Goal: Task Accomplishment & Management: Manage account settings

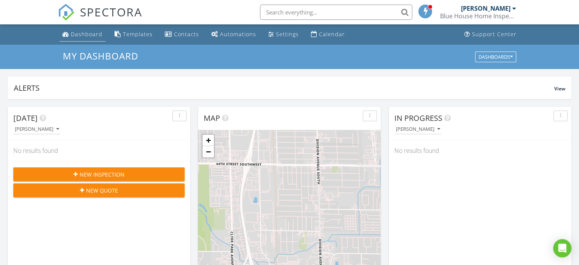
click at [89, 30] on link "Dashboard" at bounding box center [82, 34] width 46 height 14
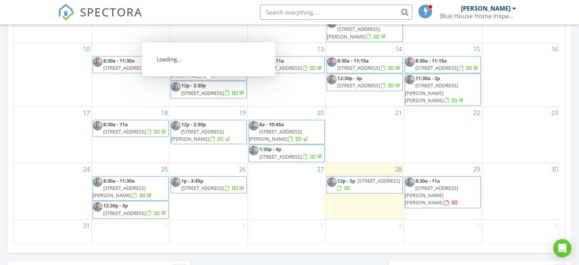
scroll to position [470, 0]
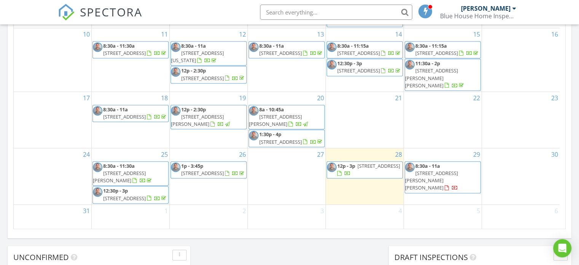
drag, startPoint x: 215, startPoint y: 178, endPoint x: 218, endPoint y: 161, distance: 16.6
click at [218, 169] on span "12867 Red Maple Ln , Holland 49424" at bounding box center [202, 172] width 43 height 7
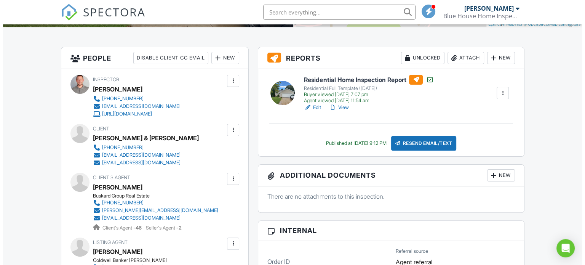
scroll to position [177, 0]
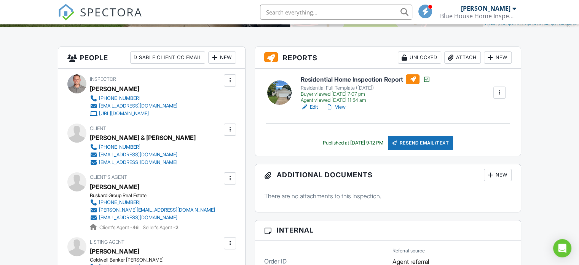
click at [497, 173] on div "New" at bounding box center [498, 175] width 28 height 12
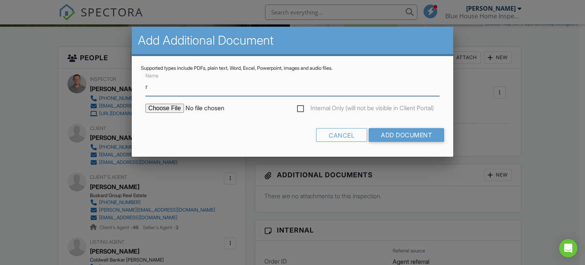
type input "Radon Test Report"
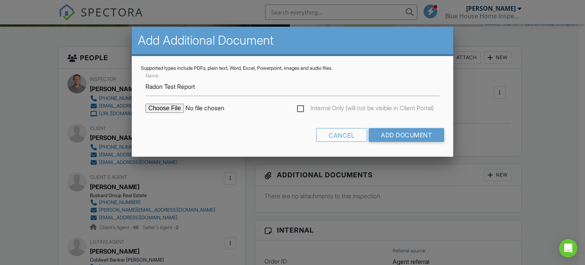
click at [175, 111] on input "file" at bounding box center [209, 108] width 129 height 9
type input "C:\fakepath\12867 Red Maple Ln Radon.pdf"
click at [407, 135] on input "Add Document" at bounding box center [406, 135] width 75 height 14
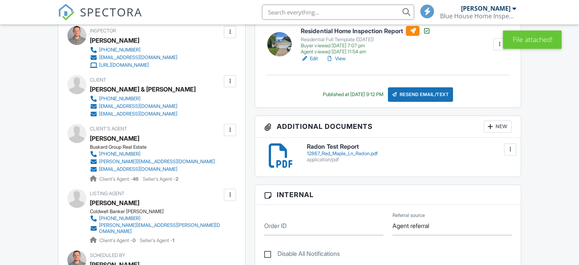
click at [428, 96] on div "Resend Email/Text" at bounding box center [421, 94] width 66 height 14
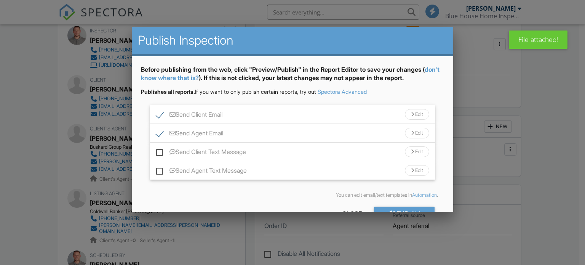
click at [250, 113] on div "Send Client Email Edit" at bounding box center [292, 114] width 285 height 19
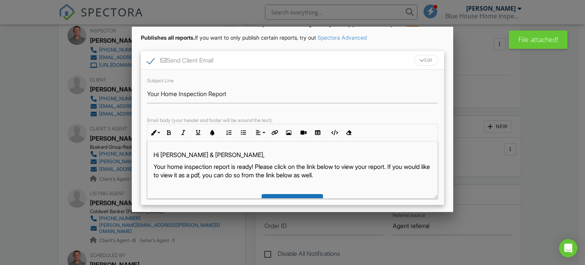
scroll to position [54, 0]
click at [221, 167] on p "Your home inspection report is ready! Please click on the link below to view yo…" at bounding box center [292, 170] width 278 height 17
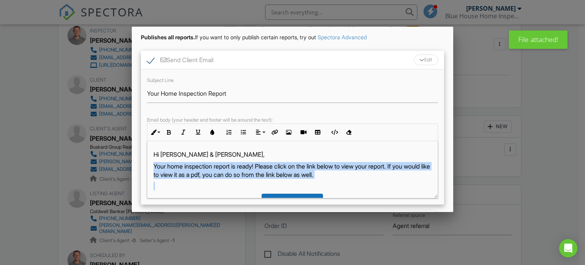
click at [221, 167] on p "Your home inspection report is ready! Please click on the link below to view yo…" at bounding box center [292, 170] width 278 height 17
click at [350, 167] on p "Your home inspection report is ready! Please click on the link below to view yo…" at bounding box center [292, 170] width 278 height 17
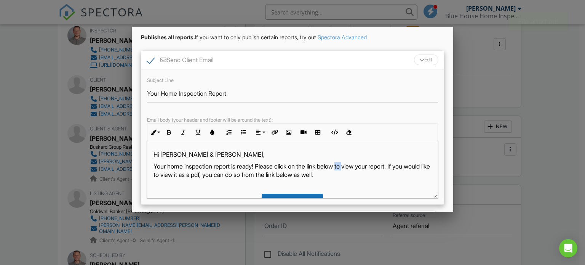
click at [350, 167] on p "Your home inspection report is ready! Please click on the link below to view yo…" at bounding box center [292, 170] width 278 height 17
drag, startPoint x: 262, startPoint y: 164, endPoint x: 380, endPoint y: 175, distance: 119.0
click at [380, 175] on p "Your home inspection report is ready! Please click on the link below to view yo…" at bounding box center [292, 170] width 278 height 17
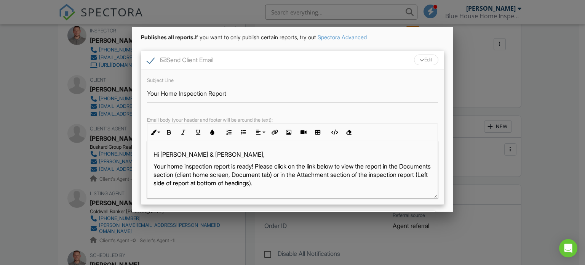
click at [211, 166] on p "Your home inspection report is ready! Please click on the link below to view th…" at bounding box center [292, 175] width 278 height 26
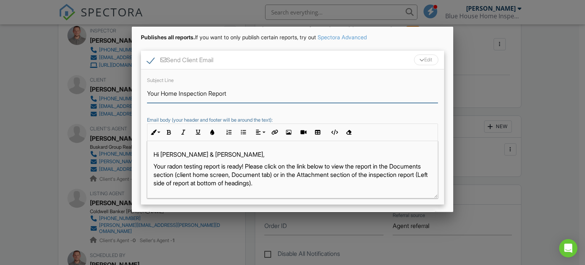
click at [202, 96] on input "Your Home Inspection Report" at bounding box center [292, 93] width 291 height 19
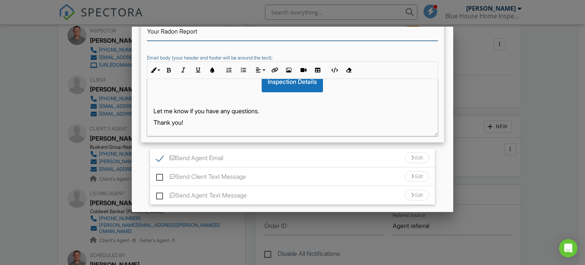
scroll to position [127, 0]
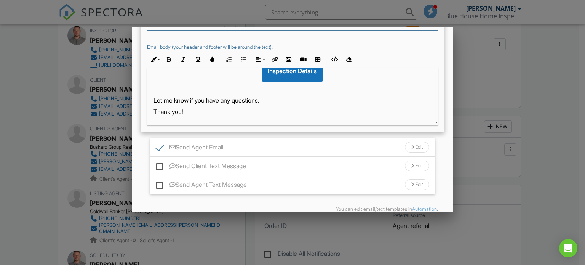
type input "Your Radon Report"
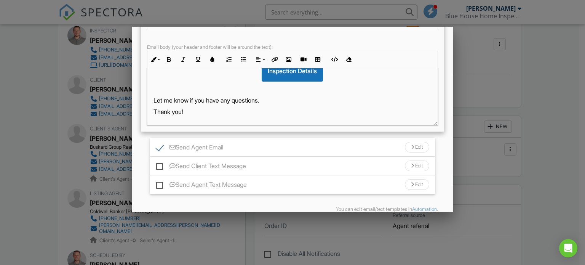
click at [243, 141] on div "Send Agent Email Edit" at bounding box center [292, 147] width 285 height 19
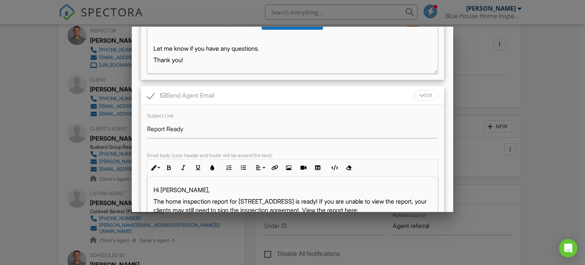
scroll to position [182, 0]
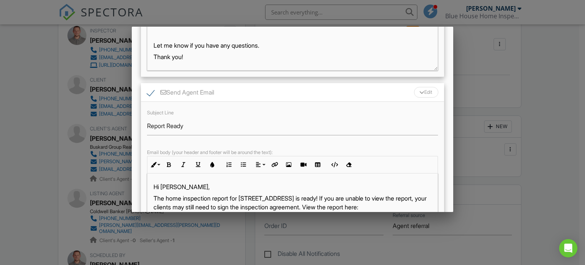
click at [149, 124] on div "Subject Line Report Ready Email body (your header and footer will be around the…" at bounding box center [293, 169] width 304 height 135
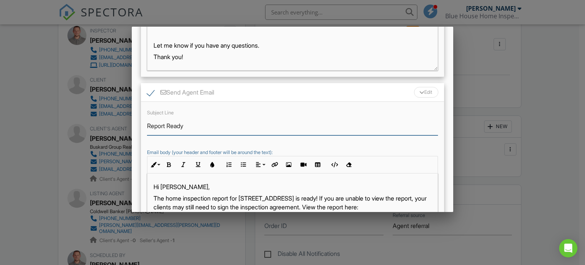
click at [149, 124] on input "Report Ready" at bounding box center [292, 126] width 291 height 19
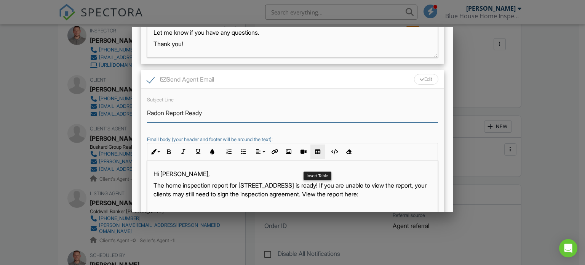
scroll to position [196, 0]
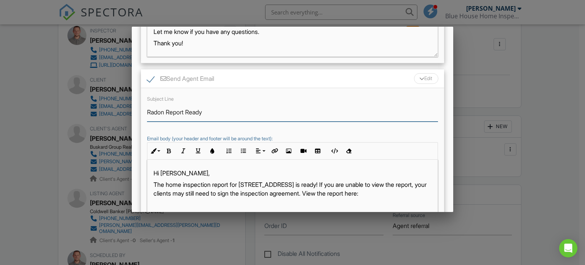
type input "Radon Report Ready"
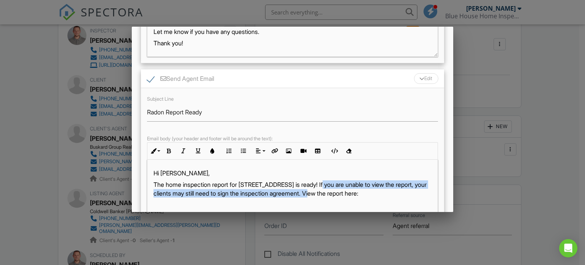
drag, startPoint x: 328, startPoint y: 187, endPoint x: 348, endPoint y: 192, distance: 20.7
click at [348, 192] on p "The home inspection report for 12867 Red Maple Ln is ready! If you are unable t…" at bounding box center [292, 188] width 278 height 17
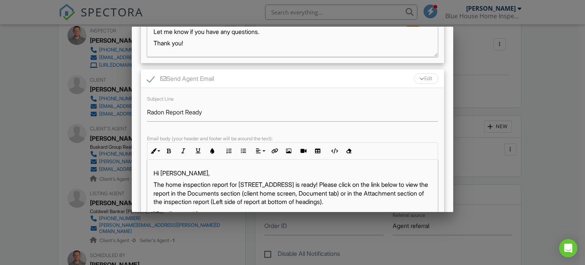
scroll to position [0, 0]
click at [193, 184] on p "The home inspection report for 12867 Red Maple Ln is ready! Please click on the…" at bounding box center [292, 193] width 278 height 26
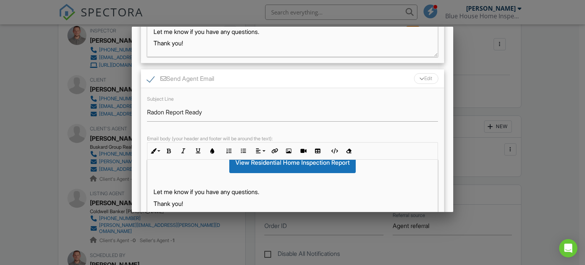
scroll to position [304, 0]
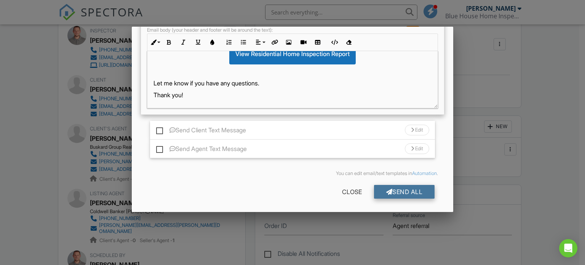
click at [397, 195] on div "Send All" at bounding box center [404, 192] width 61 height 14
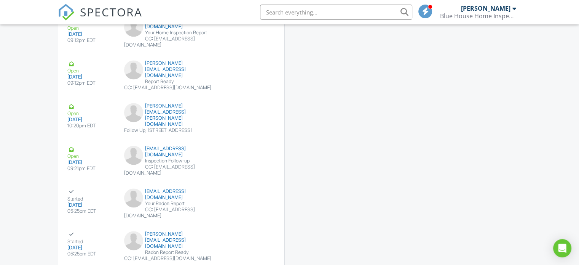
scroll to position [1099, 0]
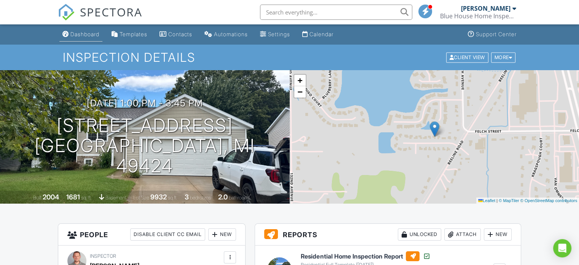
click at [83, 33] on div "Dashboard" at bounding box center [84, 34] width 29 height 6
